Goal: Transaction & Acquisition: Purchase product/service

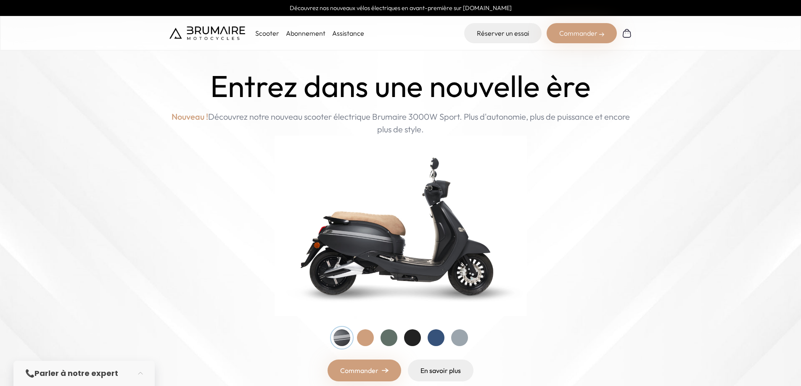
click at [583, 27] on div "Commander" at bounding box center [581, 33] width 70 height 20
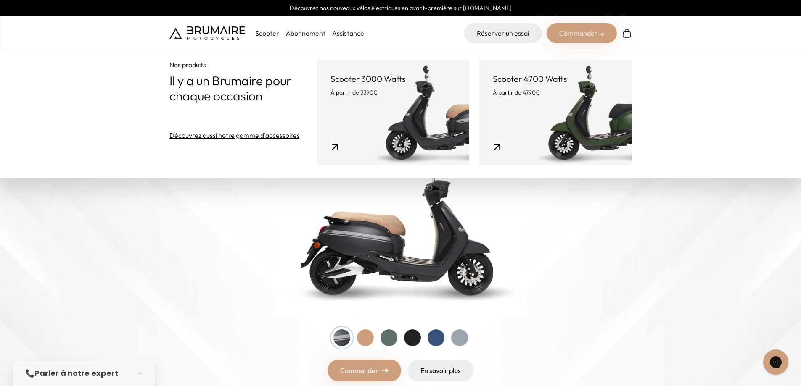
click at [396, 90] on p "À partir de 3390€" at bounding box center [392, 92] width 125 height 8
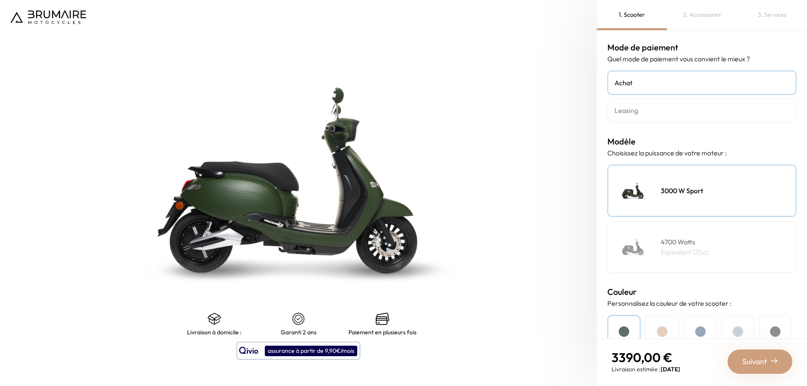
click at [775, 12] on div "3. Services" at bounding box center [772, 15] width 70 height 30
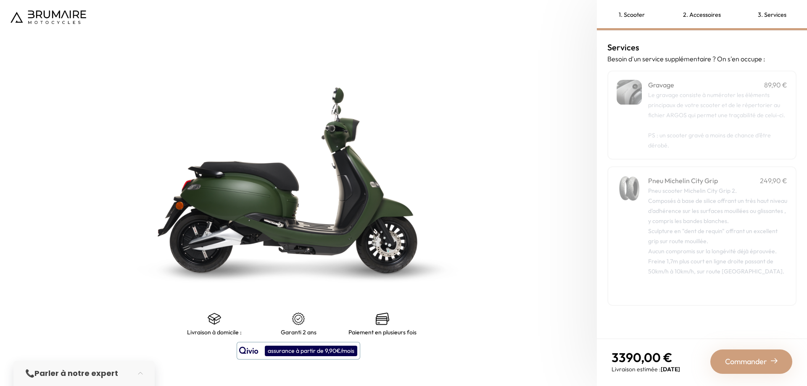
click at [720, 10] on div "2. Accessoires" at bounding box center [702, 15] width 70 height 30
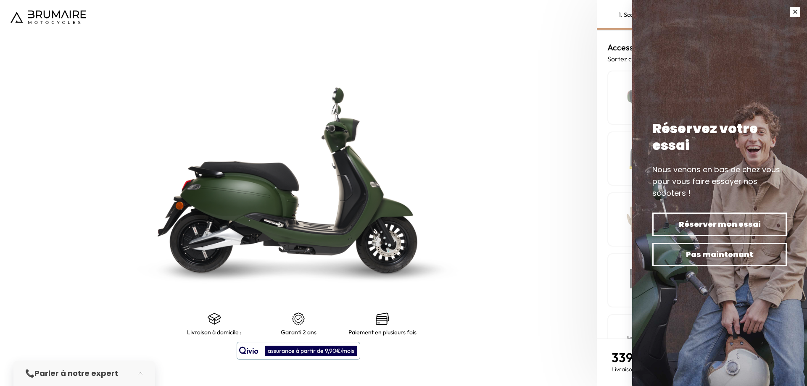
click at [797, 13] on button "button" at bounding box center [796, 12] width 24 height 24
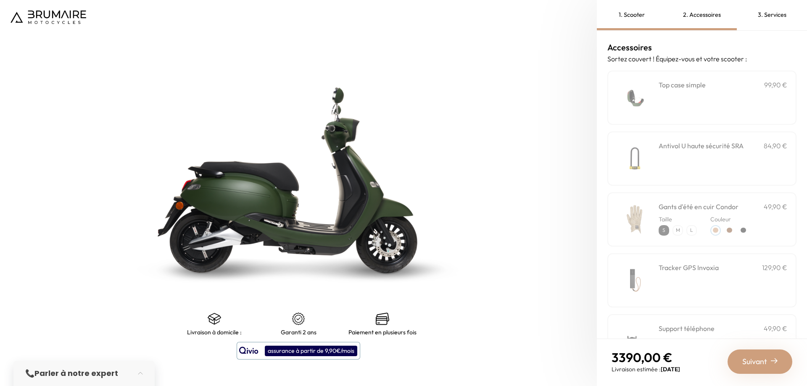
click at [768, 21] on div "3. Services" at bounding box center [772, 15] width 70 height 30
